Goal: Task Accomplishment & Management: Use online tool/utility

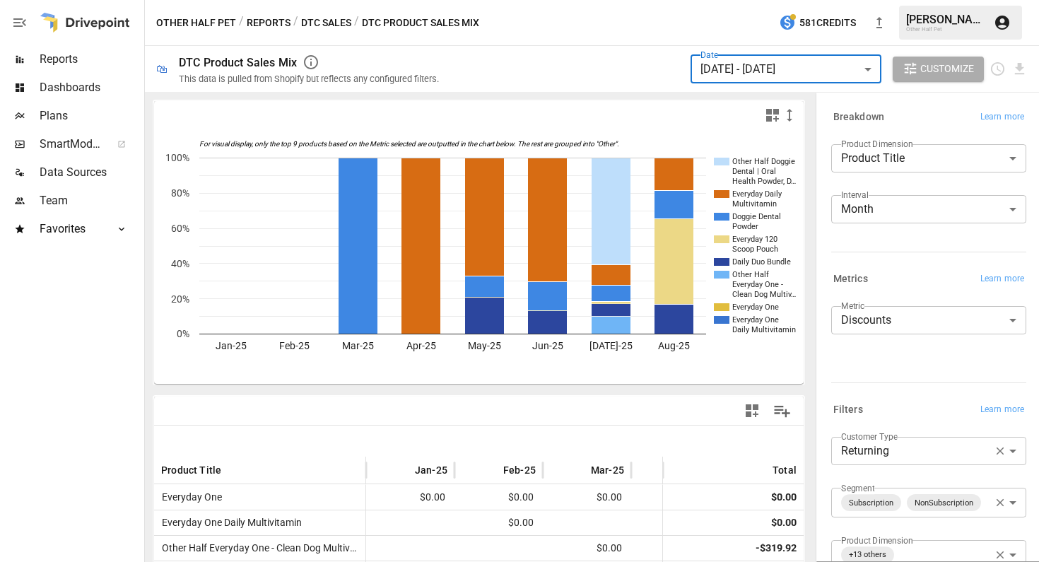
scroll to position [107, 0]
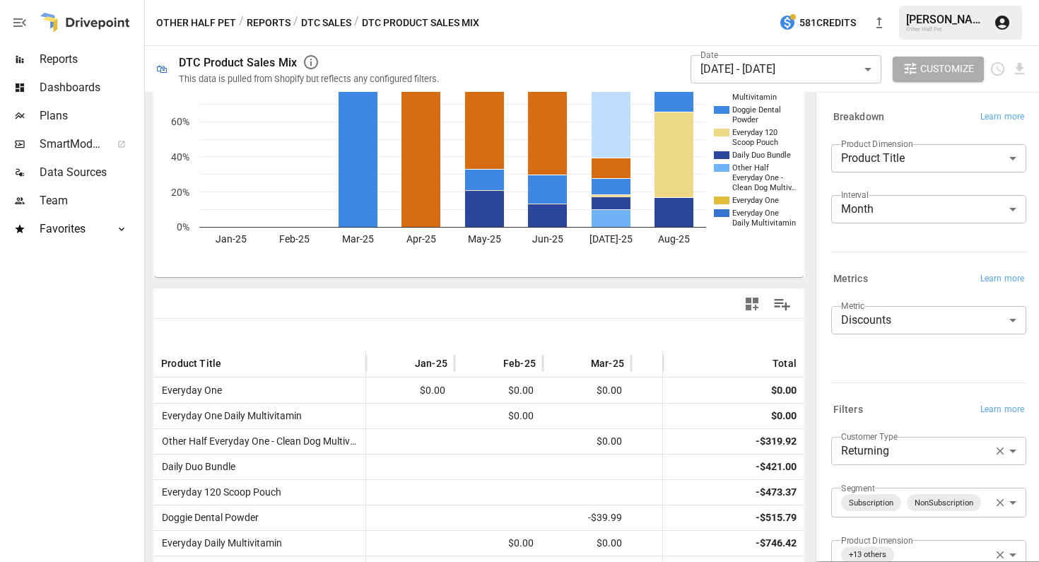
click at [275, 21] on button "Reports" at bounding box center [269, 23] width 44 height 18
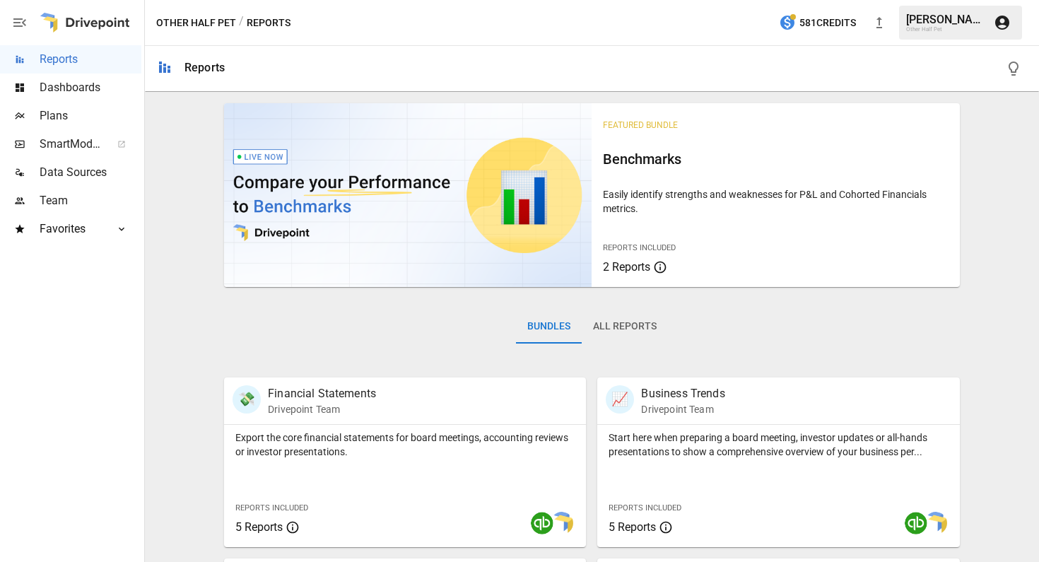
click at [275, 21] on div "/ Reports" at bounding box center [265, 23] width 52 height 18
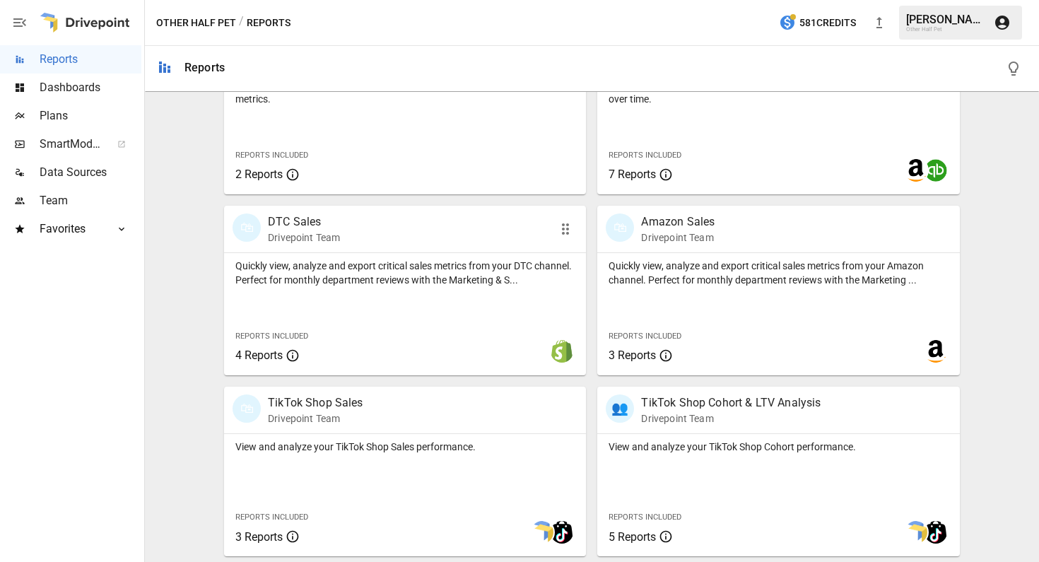
scroll to position [714, 0]
click at [322, 420] on p "Drivepoint Team" at bounding box center [315, 418] width 95 height 14
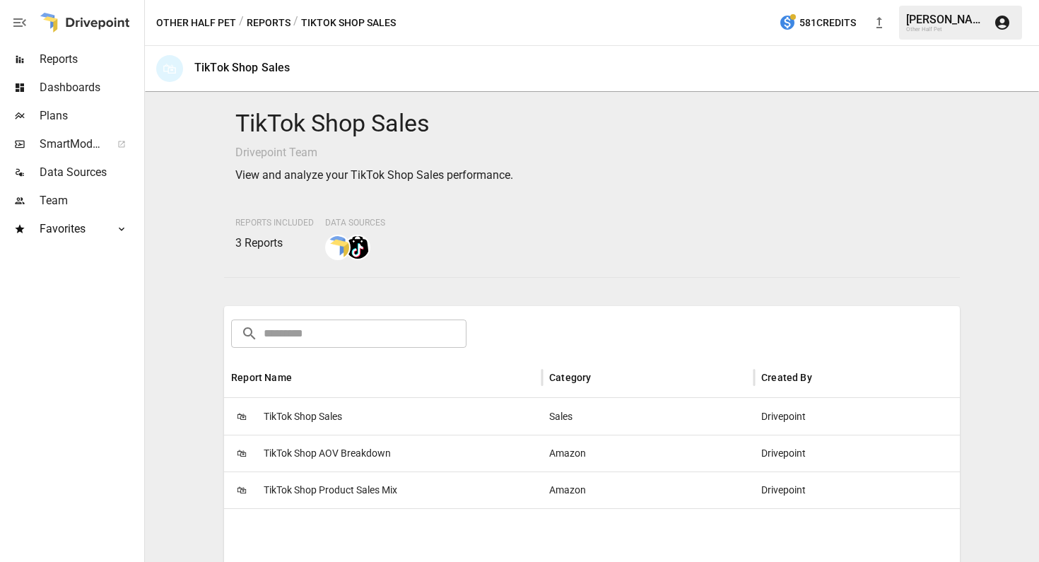
click at [319, 423] on span "TikTok Shop Sales" at bounding box center [303, 417] width 78 height 36
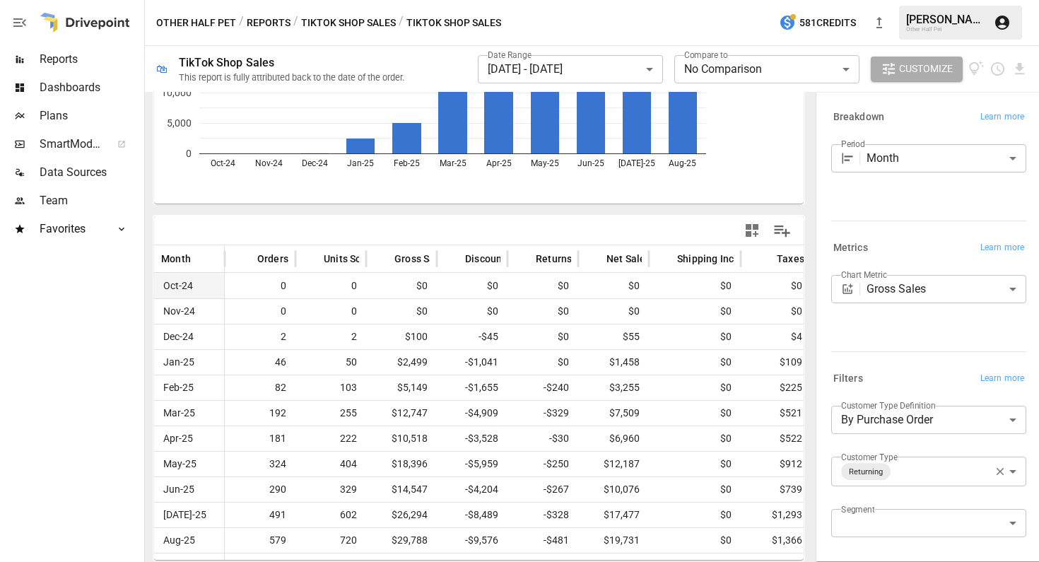
scroll to position [180, 0]
click at [926, 0] on body "**********" at bounding box center [519, 0] width 1039 height 0
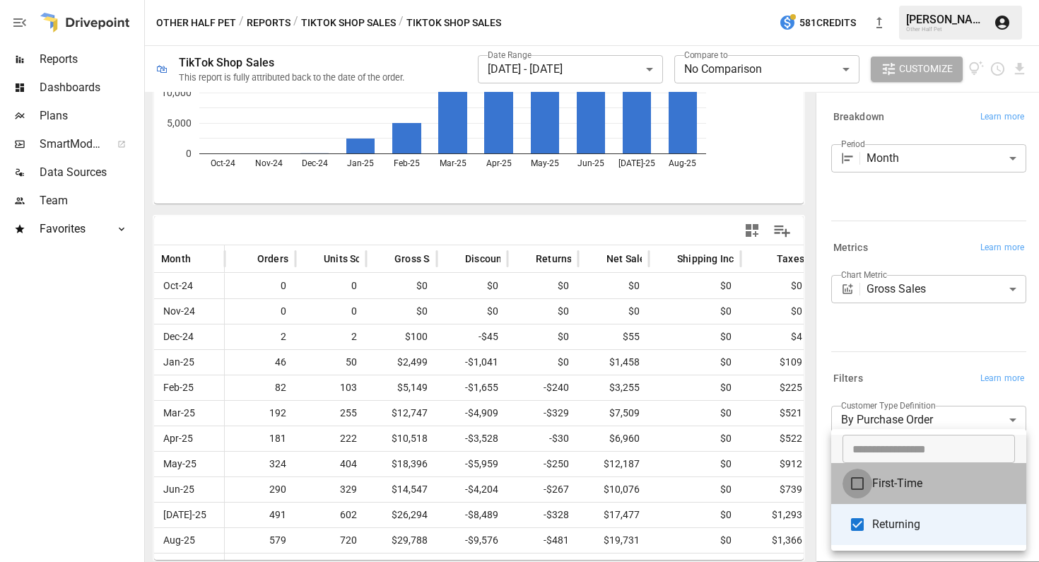
type input "**********"
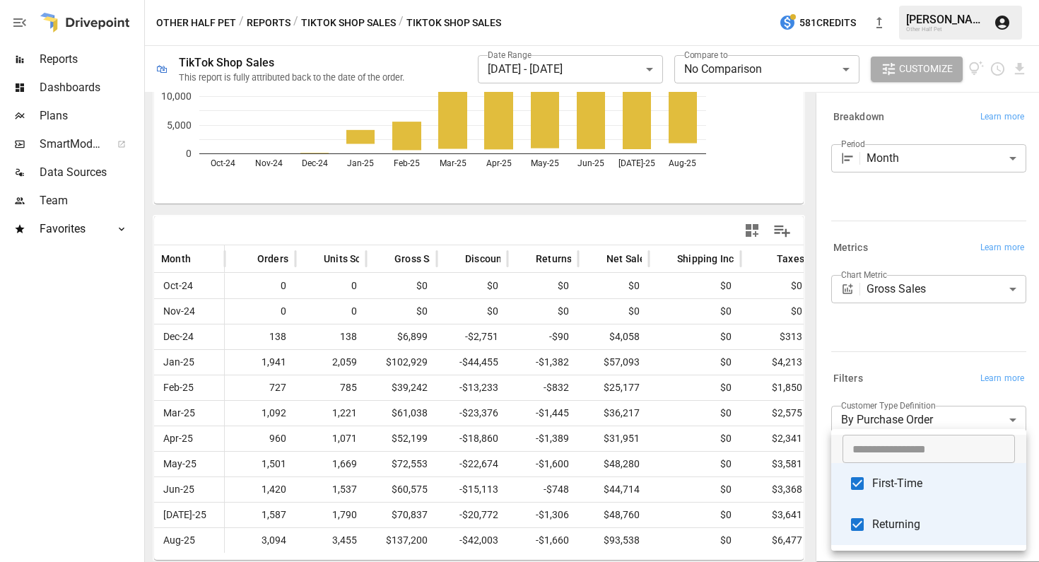
scroll to position [134, 0]
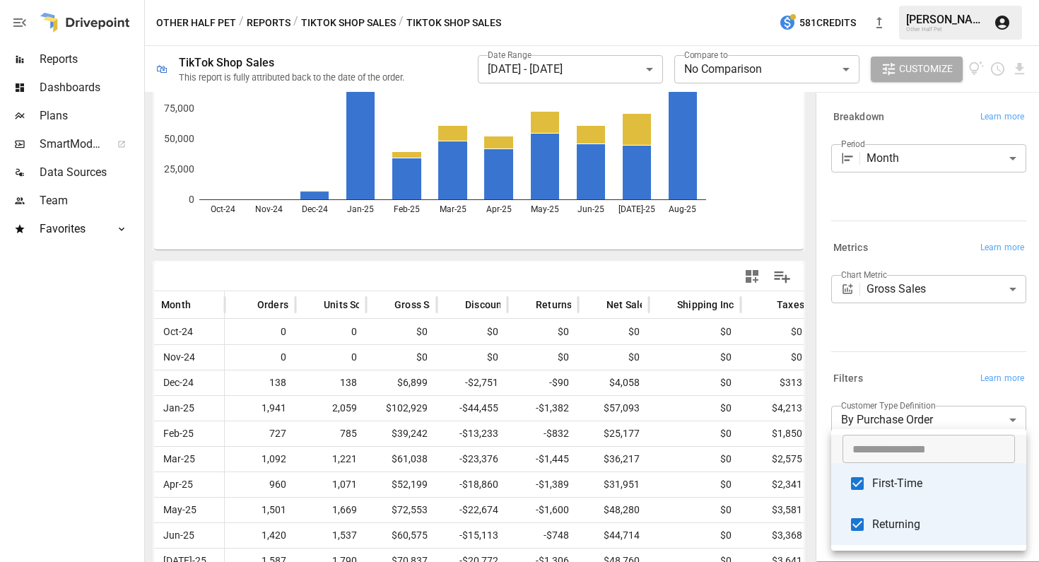
click at [665, 281] on div at bounding box center [519, 281] width 1039 height 562
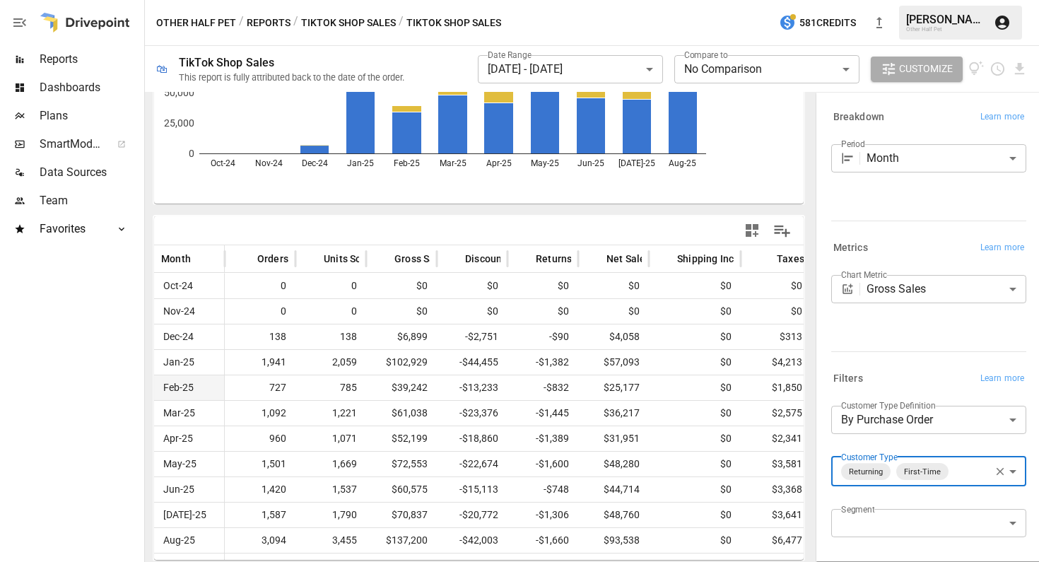
scroll to position [180, 0]
